Goal: Task Accomplishment & Management: Manage account settings

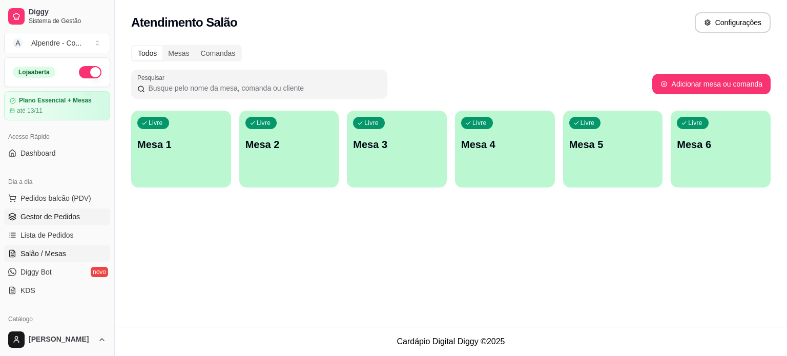
click at [51, 217] on span "Gestor de Pedidos" at bounding box center [50, 217] width 59 height 10
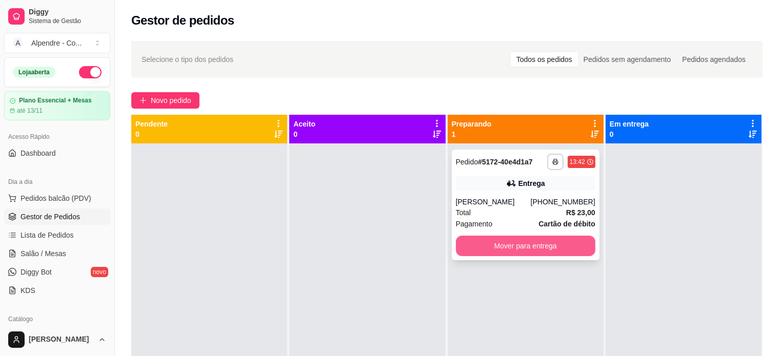
click at [522, 256] on button "Mover para entrega" at bounding box center [525, 246] width 139 height 21
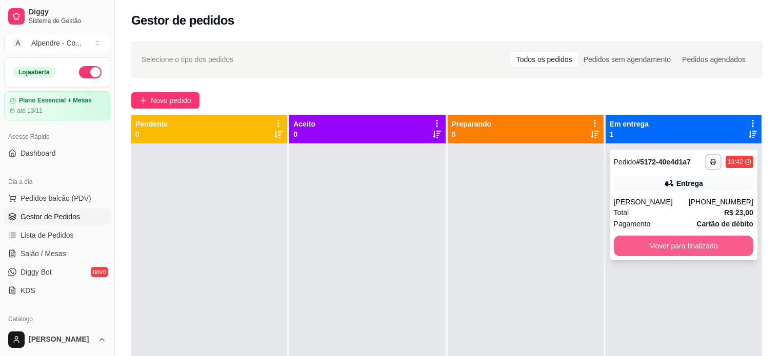
click at [654, 256] on button "Mover para finalizado" at bounding box center [683, 246] width 139 height 21
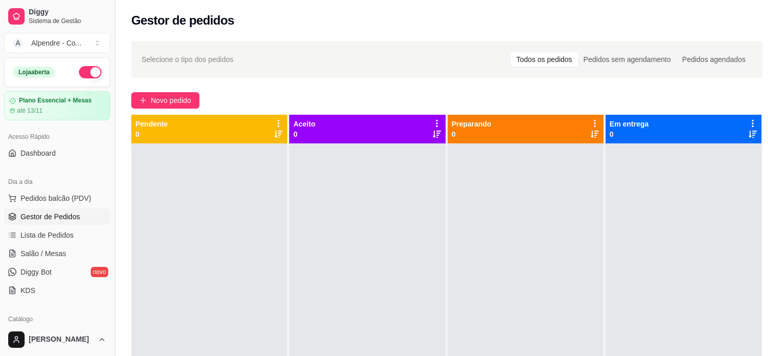
click at [112, 153] on button "Toggle Sidebar" at bounding box center [114, 178] width 8 height 356
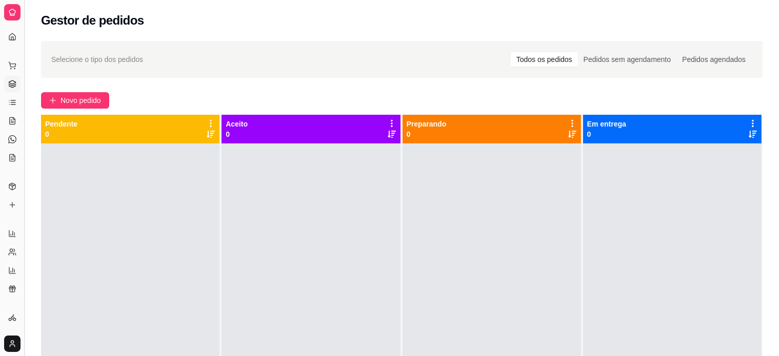
click at [24, 132] on button "Toggle Sidebar" at bounding box center [24, 178] width 8 height 356
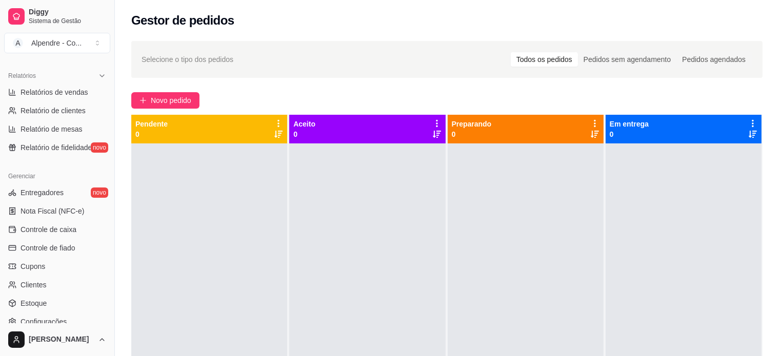
scroll to position [330, 0]
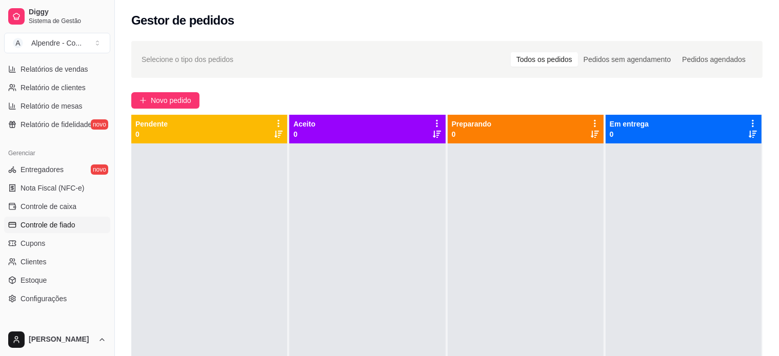
click at [31, 226] on span "Controle de fiado" at bounding box center [48, 225] width 55 height 10
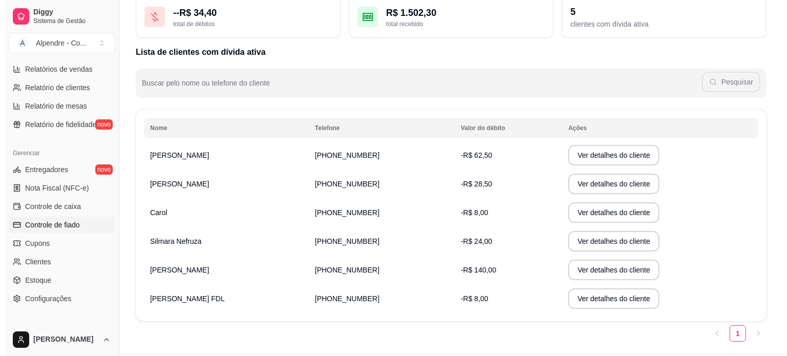
scroll to position [71, 0]
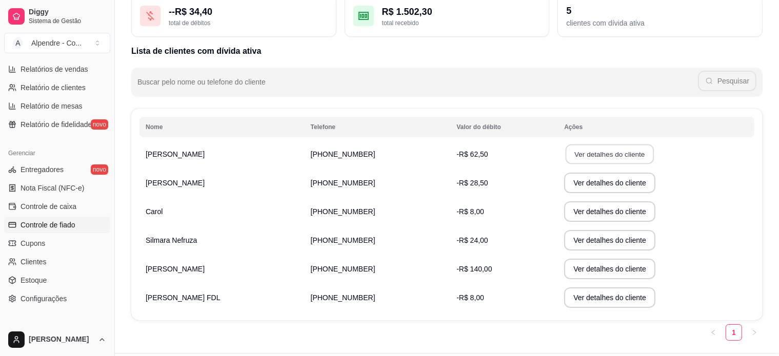
click at [612, 156] on button "Ver detalhes do cliente" at bounding box center [609, 155] width 88 height 20
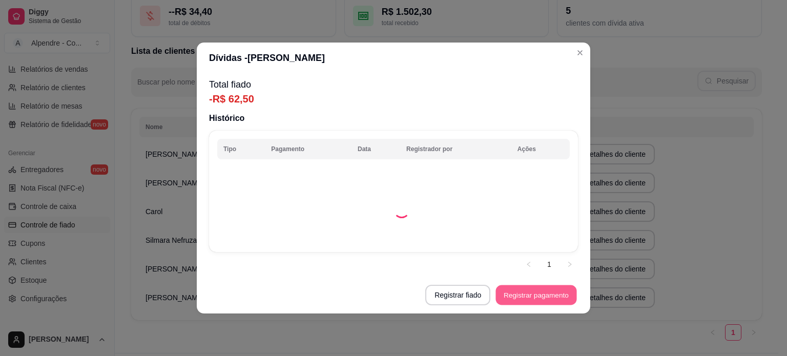
click at [533, 301] on button "Registrar pagamento" at bounding box center [536, 296] width 81 height 20
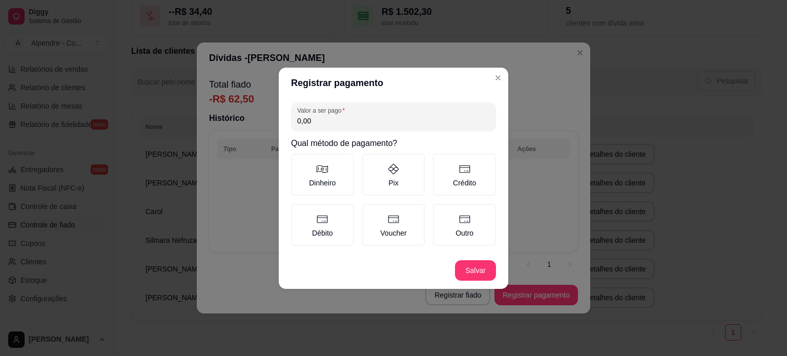
click at [348, 126] on input "0,00" at bounding box center [393, 121] width 193 height 10
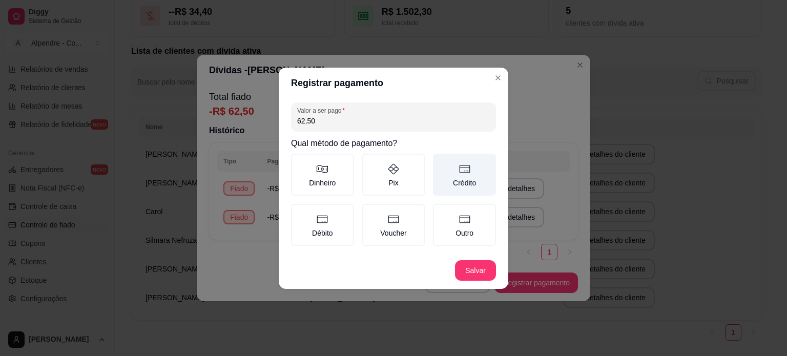
type input "62,50"
click at [458, 175] on label "Crédito" at bounding box center [464, 175] width 63 height 42
click at [441, 161] on button "Crédito" at bounding box center [437, 157] width 8 height 8
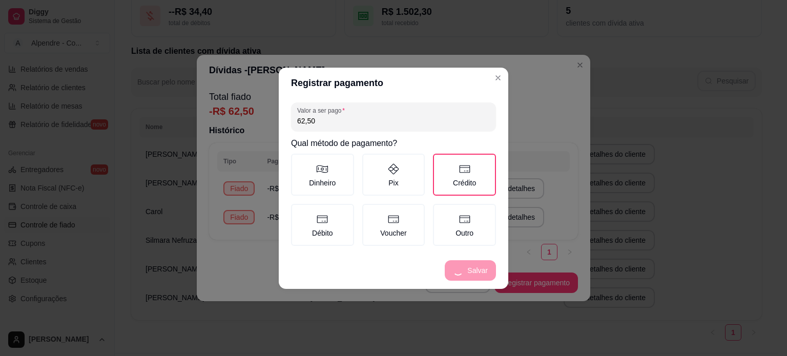
scroll to position [68, 0]
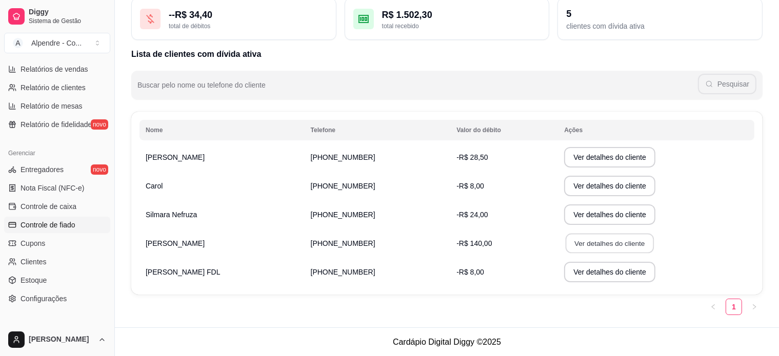
click at [592, 243] on button "Ver detalhes do cliente" at bounding box center [609, 244] width 88 height 20
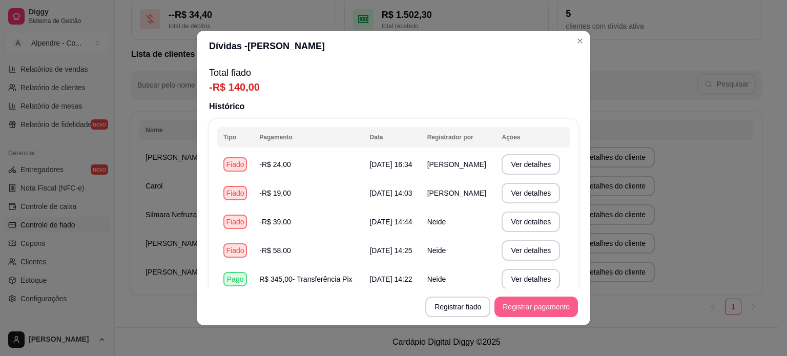
click at [561, 300] on button "Registrar pagamento" at bounding box center [537, 307] width 84 height 21
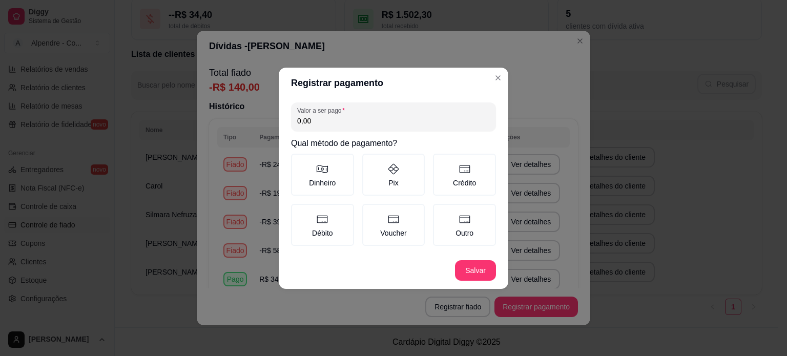
click at [378, 125] on input "0,00" at bounding box center [393, 121] width 193 height 10
type input "140,00"
click at [463, 175] on label "Crédito" at bounding box center [464, 175] width 63 height 42
click at [441, 161] on button "Crédito" at bounding box center [437, 157] width 8 height 8
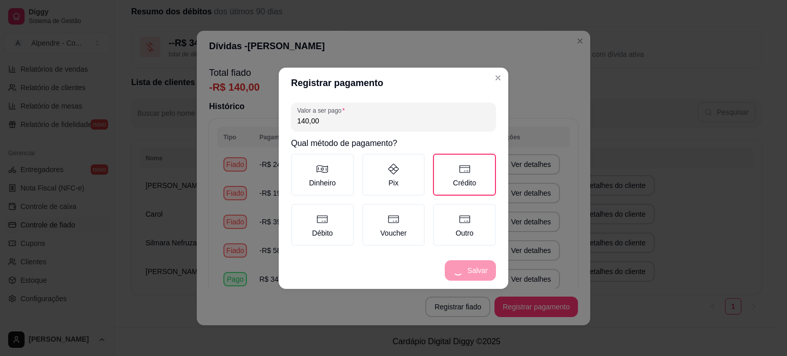
scroll to position [39, 0]
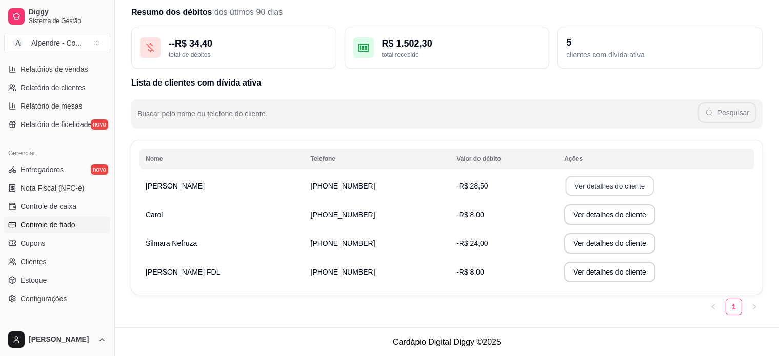
click at [588, 189] on button "Ver detalhes do cliente" at bounding box center [609, 186] width 88 height 20
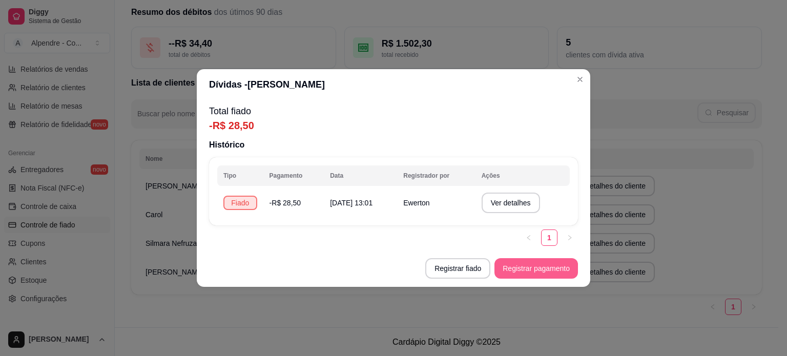
click at [533, 264] on button "Registrar pagamento" at bounding box center [537, 268] width 84 height 21
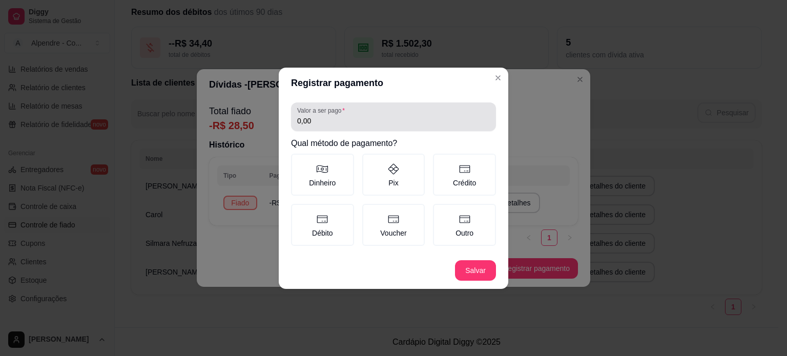
click at [339, 123] on input "0,00" at bounding box center [393, 121] width 193 height 10
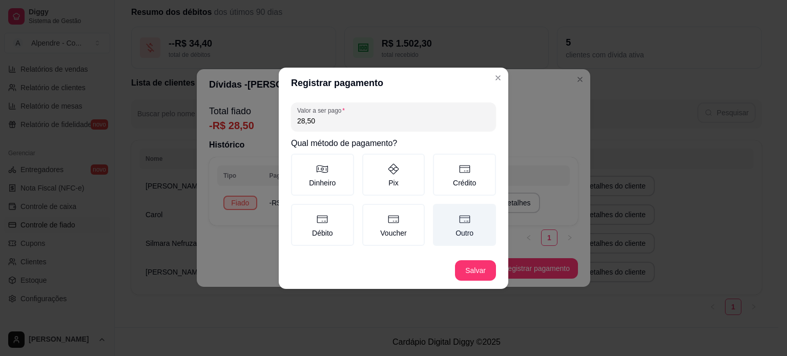
type input "28,50"
click at [484, 243] on label "Outro" at bounding box center [464, 225] width 63 height 42
click at [441, 212] on button "Outro" at bounding box center [437, 207] width 8 height 8
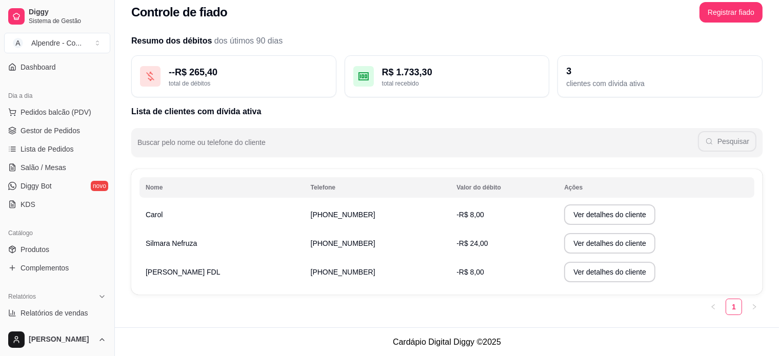
scroll to position [0, 0]
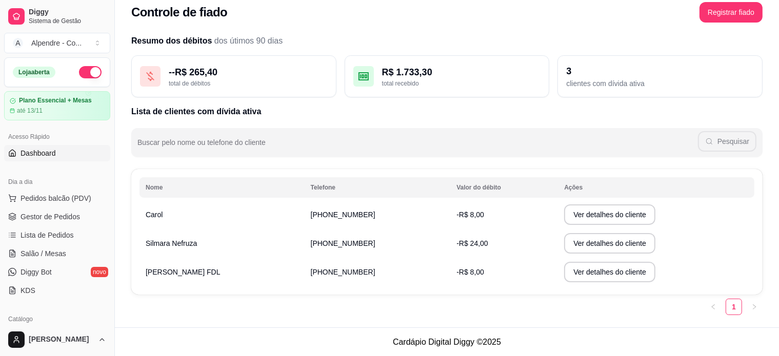
click at [48, 150] on span "Dashboard" at bounding box center [38, 153] width 35 height 10
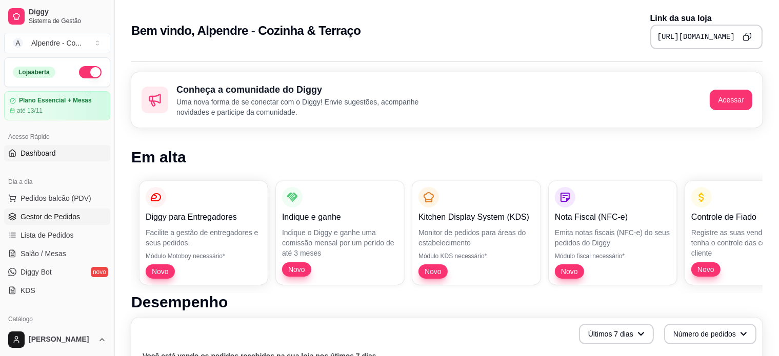
click at [24, 215] on span "Gestor de Pedidos" at bounding box center [50, 217] width 59 height 10
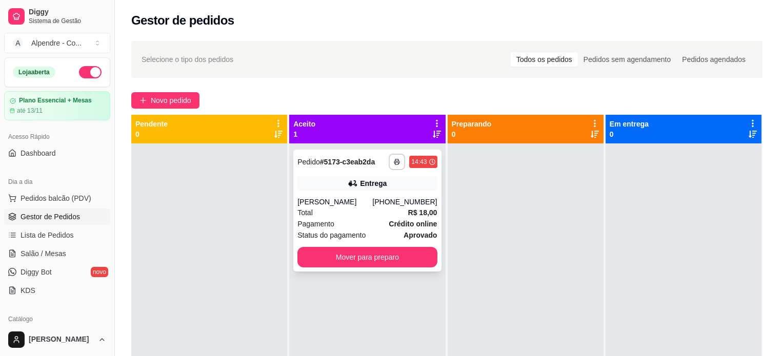
click at [361, 221] on div "Pagamento Crédito online" at bounding box center [366, 223] width 139 height 11
